Goal: Information Seeking & Learning: Learn about a topic

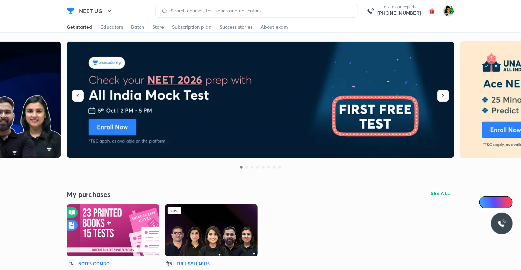
click at [226, 235] on img at bounding box center [211, 230] width 93 height 52
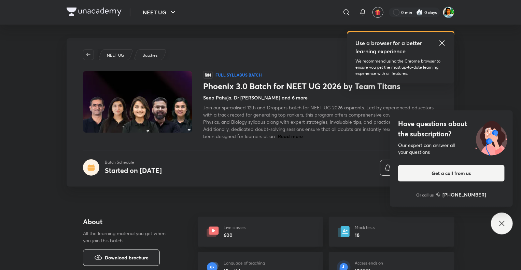
click at [504, 227] on icon at bounding box center [502, 223] width 8 height 8
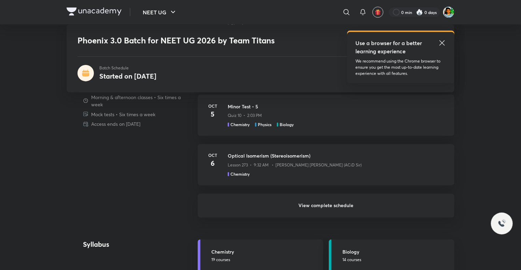
scroll to position [540, 0]
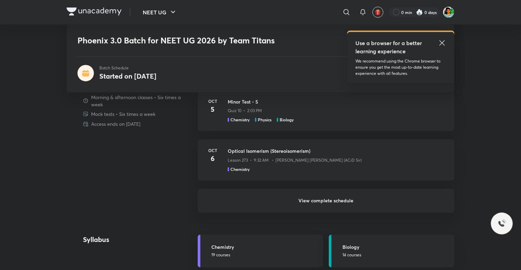
click at [350, 196] on h6 "View complete schedule" at bounding box center [326, 201] width 257 height 24
click at [337, 201] on h6 "View complete schedule" at bounding box center [326, 201] width 257 height 24
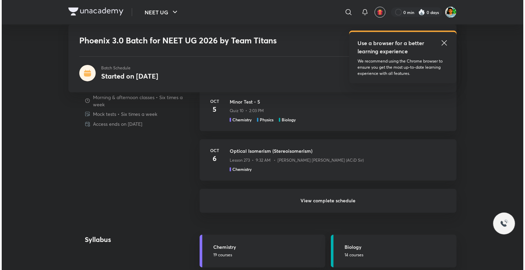
scroll to position [0, 0]
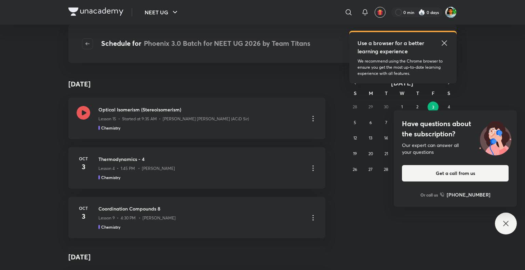
click at [501, 226] on div "Have questions about the subscription? Our expert can answer all your questions…" at bounding box center [506, 224] width 22 height 22
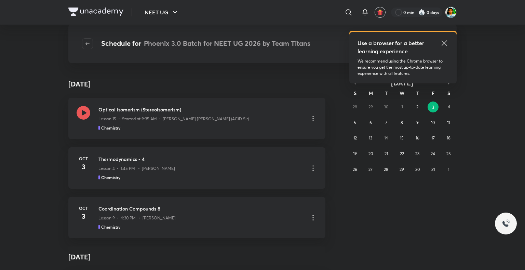
click at [442, 42] on icon at bounding box center [444, 43] width 8 height 8
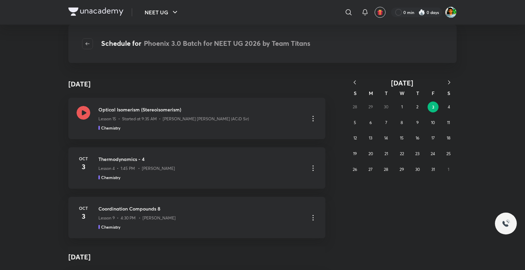
click at [354, 81] on icon "button" at bounding box center [354, 82] width 7 height 7
click at [431, 155] on abbr "26" at bounding box center [433, 153] width 4 height 5
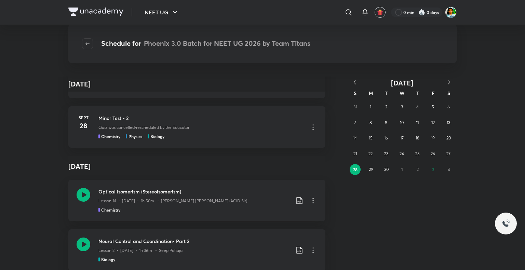
scroll to position [1125, 0]
click at [296, 199] on icon at bounding box center [299, 200] width 8 height 8
click at [253, 236] on p "With annotation" at bounding box center [245, 236] width 35 height 7
